Goal: Find contact information: Find contact information

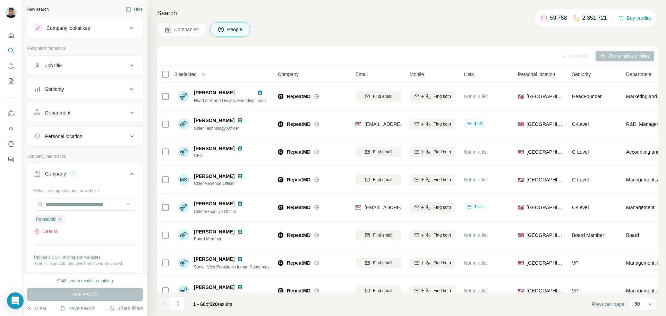
click at [55, 231] on button "Clear all" at bounding box center [46, 231] width 24 height 6
click at [90, 204] on input "text" at bounding box center [85, 204] width 102 height 12
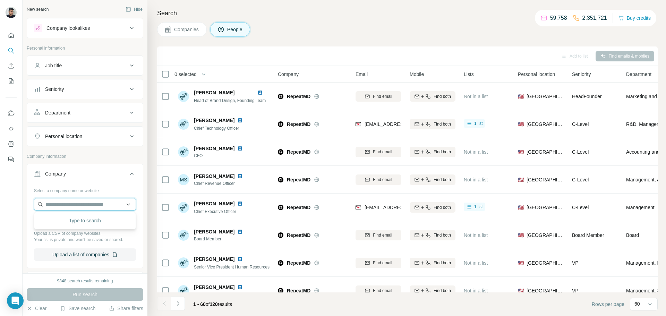
paste input "**********"
type input "**********"
click at [83, 221] on p "Nextera Robotics" at bounding box center [72, 219] width 37 height 7
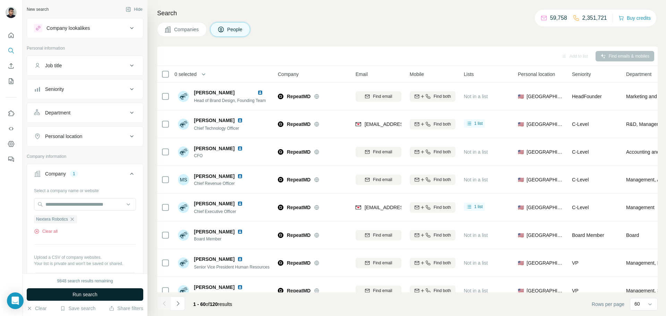
click at [122, 292] on button "Run search" at bounding box center [85, 294] width 117 height 12
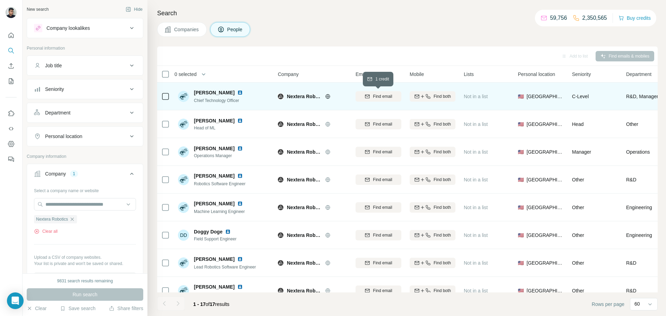
click at [365, 95] on icon "button" at bounding box center [368, 97] width 6 height 6
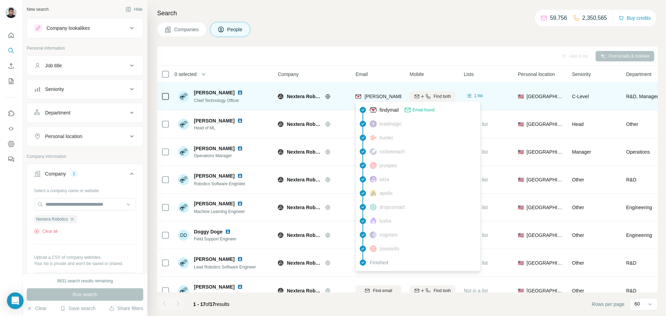
click at [388, 97] on span "[PERSON_NAME][EMAIL_ADDRESS][DOMAIN_NAME]" at bounding box center [426, 97] width 122 height 6
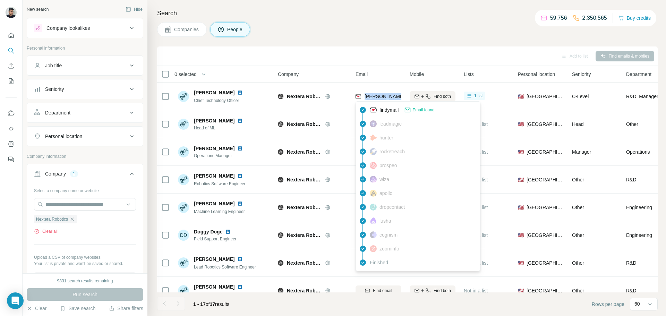
copy tr "[PERSON_NAME][EMAIL_ADDRESS][DOMAIN_NAME]"
click at [50, 232] on button "Clear all" at bounding box center [46, 231] width 24 height 6
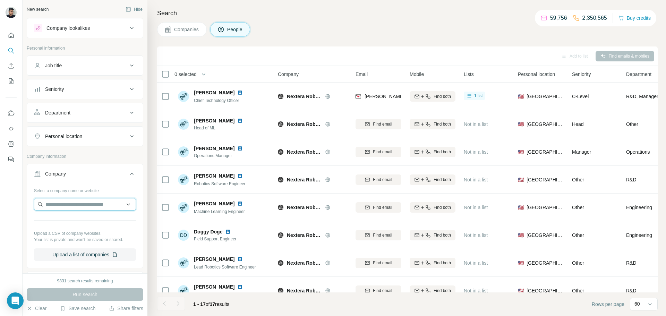
click at [67, 206] on input "text" at bounding box center [85, 204] width 102 height 12
type input "**********"
click at [96, 227] on div "ObvioHealth [DOMAIN_NAME]" at bounding box center [85, 223] width 98 height 19
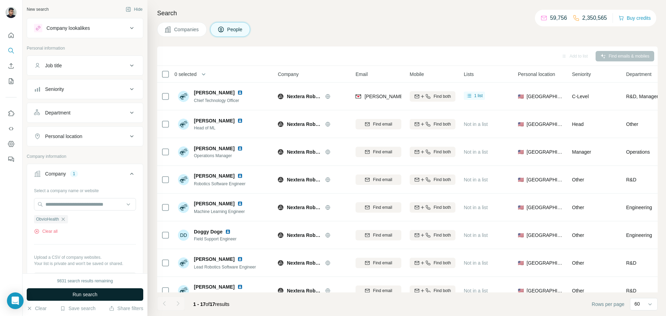
click at [116, 291] on button "Run search" at bounding box center [85, 294] width 117 height 12
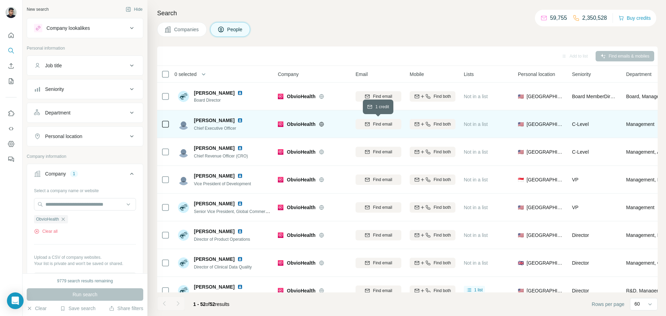
click at [377, 123] on span "Find email" at bounding box center [382, 124] width 19 height 6
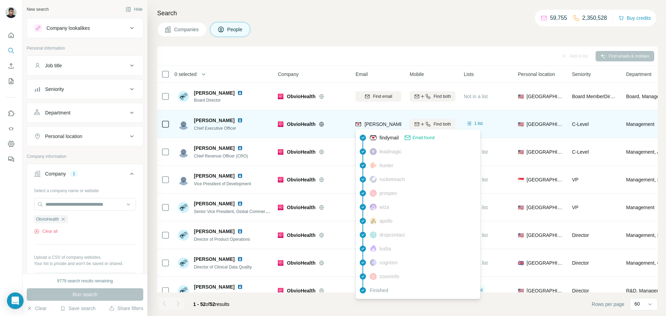
click at [382, 123] on span "[PERSON_NAME][EMAIL_ADDRESS][PERSON_NAME][DOMAIN_NAME]" at bounding box center [446, 124] width 162 height 6
click at [383, 123] on span "[PERSON_NAME][EMAIL_ADDRESS][PERSON_NAME][DOMAIN_NAME]" at bounding box center [446, 124] width 162 height 6
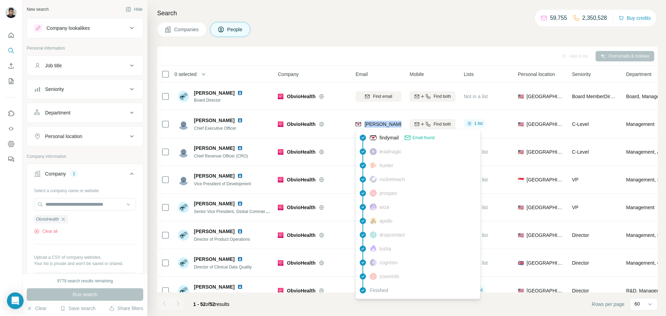
copy tr "[PERSON_NAME][EMAIL_ADDRESS][PERSON_NAME][DOMAIN_NAME]"
click at [49, 234] on button "Clear all" at bounding box center [46, 231] width 24 height 6
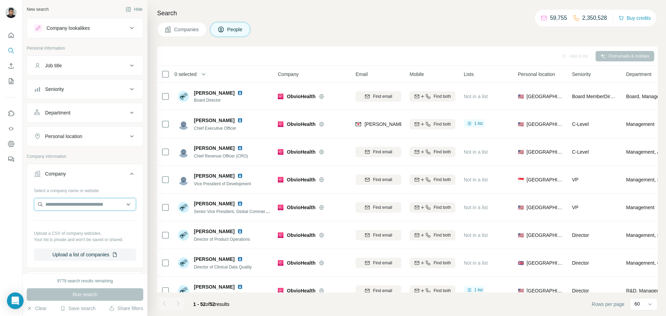
click at [97, 205] on input "text" at bounding box center [85, 204] width 102 height 12
paste input "**********"
type input "**********"
click at [106, 225] on div "Keeper [DOMAIN_NAME]" at bounding box center [85, 223] width 98 height 19
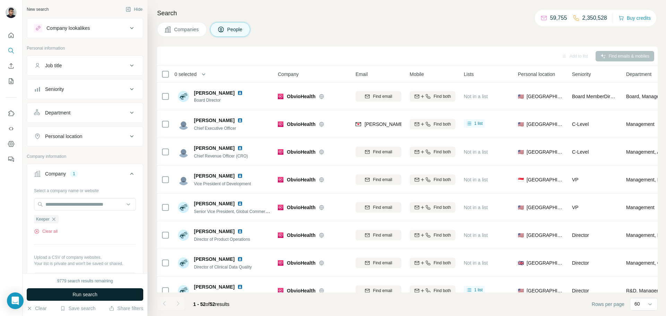
click at [116, 288] on div "9779 search results remaining Run search Clear Save search Share filters" at bounding box center [85, 294] width 125 height 43
click at [114, 290] on button "Run search" at bounding box center [85, 294] width 117 height 12
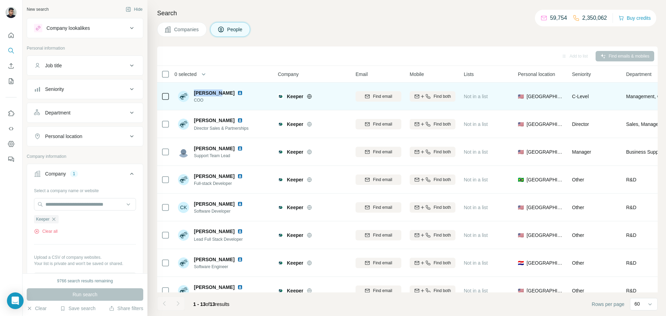
drag, startPoint x: 216, startPoint y: 93, endPoint x: 194, endPoint y: 94, distance: 22.2
click at [193, 94] on div "[PERSON_NAME] COO" at bounding box center [212, 96] width 68 height 14
copy span "[PERSON_NAME]"
click at [382, 99] on span "Find email" at bounding box center [382, 96] width 19 height 6
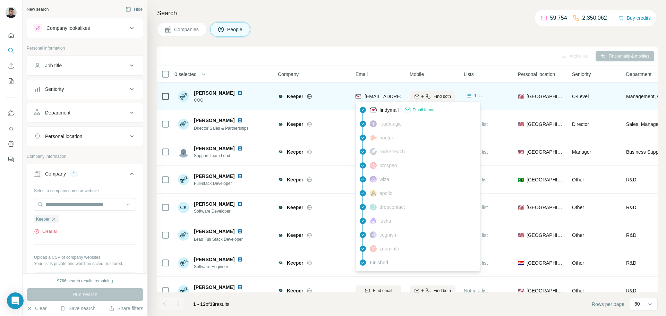
click at [375, 95] on span "[EMAIL_ADDRESS][DOMAIN_NAME]" at bounding box center [406, 97] width 82 height 6
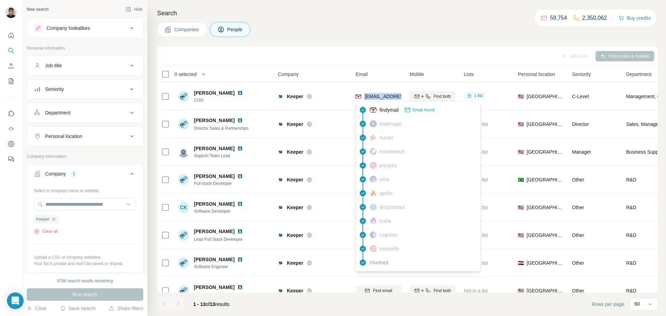
copy tr "[EMAIL_ADDRESS][DOMAIN_NAME]"
click at [54, 222] on icon "button" at bounding box center [54, 219] width 6 height 6
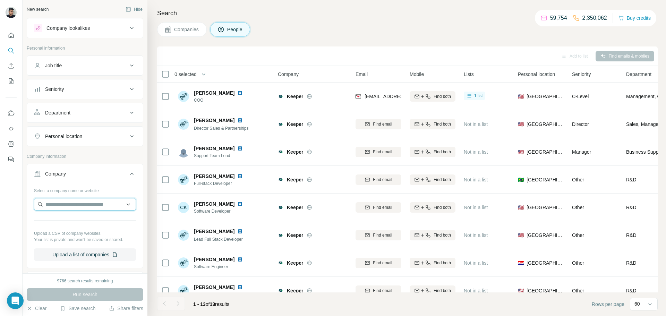
click at [77, 199] on input "text" at bounding box center [85, 204] width 102 height 12
type input "********"
click at [97, 219] on div "REint AI [URL]" at bounding box center [85, 223] width 98 height 19
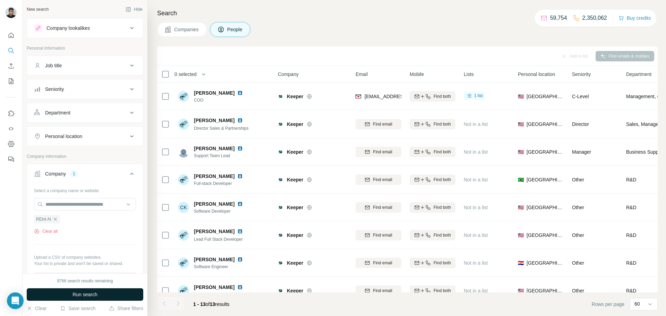
click at [105, 295] on button "Run search" at bounding box center [85, 294] width 117 height 12
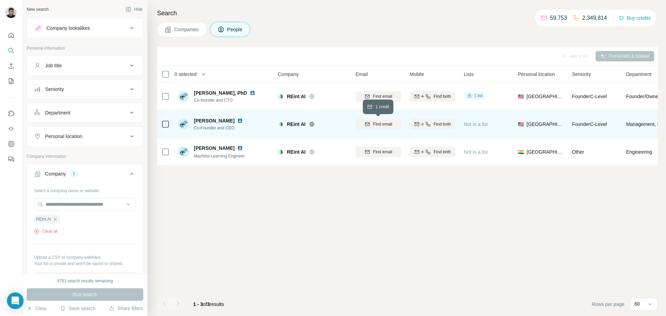
click at [383, 128] on button "Find email" at bounding box center [378, 124] width 46 height 10
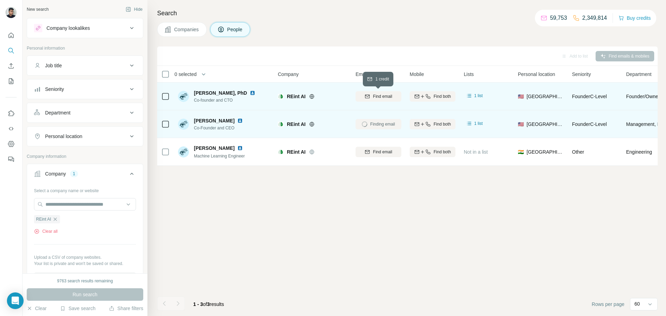
click at [371, 92] on button "Find email" at bounding box center [378, 96] width 46 height 10
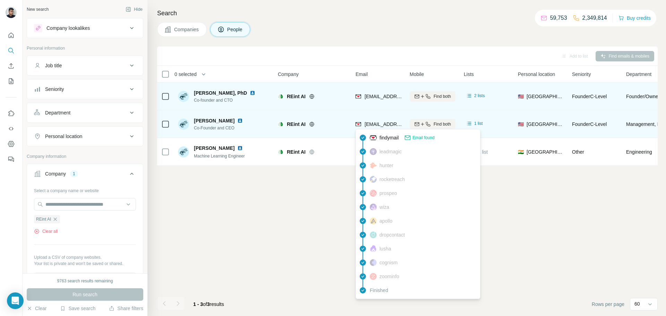
click at [372, 124] on span "[EMAIL_ADDRESS]" at bounding box center [386, 124] width 43 height 6
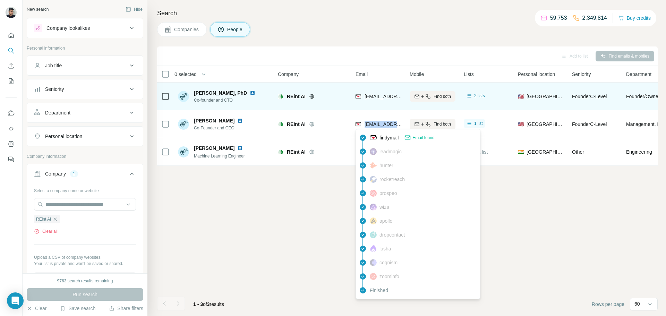
copy tr "[EMAIL_ADDRESS]"
